Goal: Information Seeking & Learning: Understand process/instructions

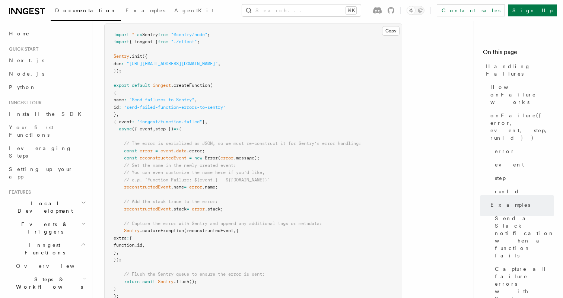
scroll to position [1283, 0]
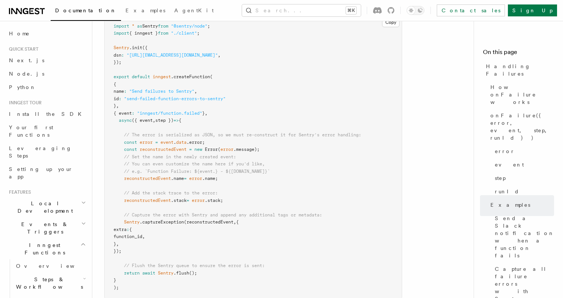
drag, startPoint x: 154, startPoint y: 243, endPoint x: 109, endPoint y: 132, distance: 120.4
click at [109, 133] on pre "import * as Sentry from "@sentry/node" ; import { inngest } from "./client" ; S…" at bounding box center [253, 157] width 297 height 284
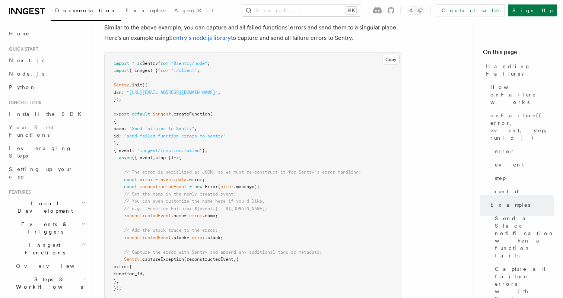
scroll to position [1210, 0]
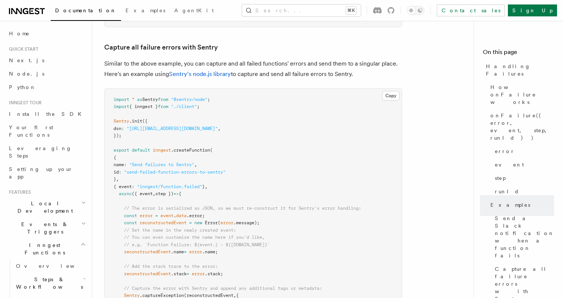
click at [154, 97] on span "Sentry" at bounding box center [150, 99] width 16 height 5
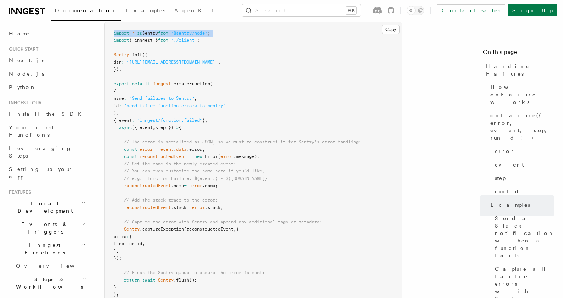
scroll to position [1307, 0]
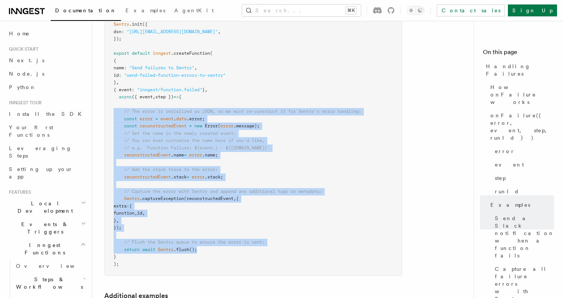
drag, startPoint x: 211, startPoint y: 241, endPoint x: 109, endPoint y: 102, distance: 172.8
click at [109, 102] on pre "import * as Sentry from "@sentry/node" ; import { inngest } from "./client" ; S…" at bounding box center [253, 134] width 297 height 284
copy code "// The error is serialized as JSON, so we must re-construct it for Sentry's err…"
